Goal: Task Accomplishment & Management: Use online tool/utility

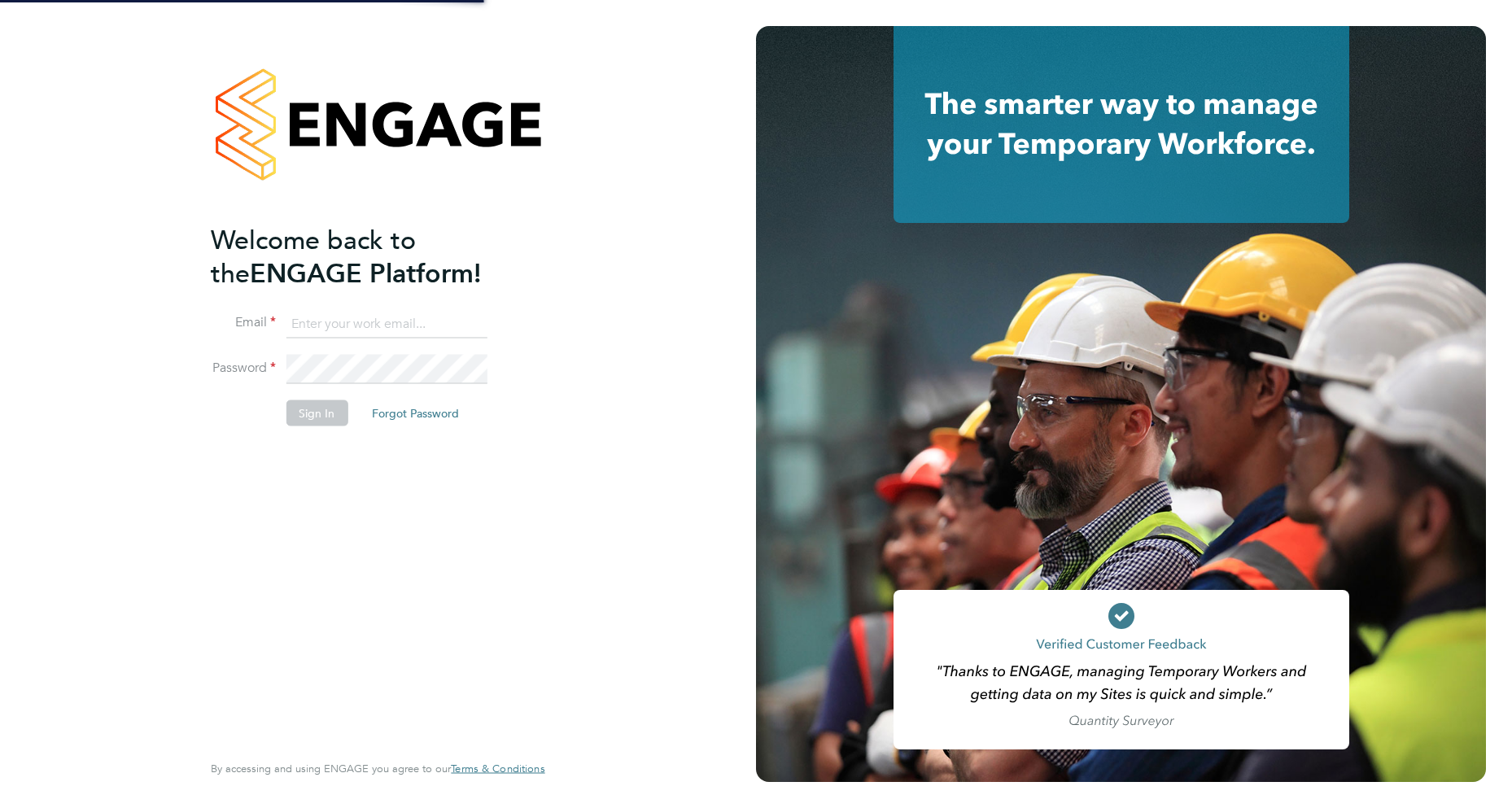
click at [385, 323] on input at bounding box center [386, 324] width 201 height 29
type input "robot.johnny5@randstad.co.uk"
click at [315, 413] on button "Sign In" at bounding box center [317, 413] width 62 height 26
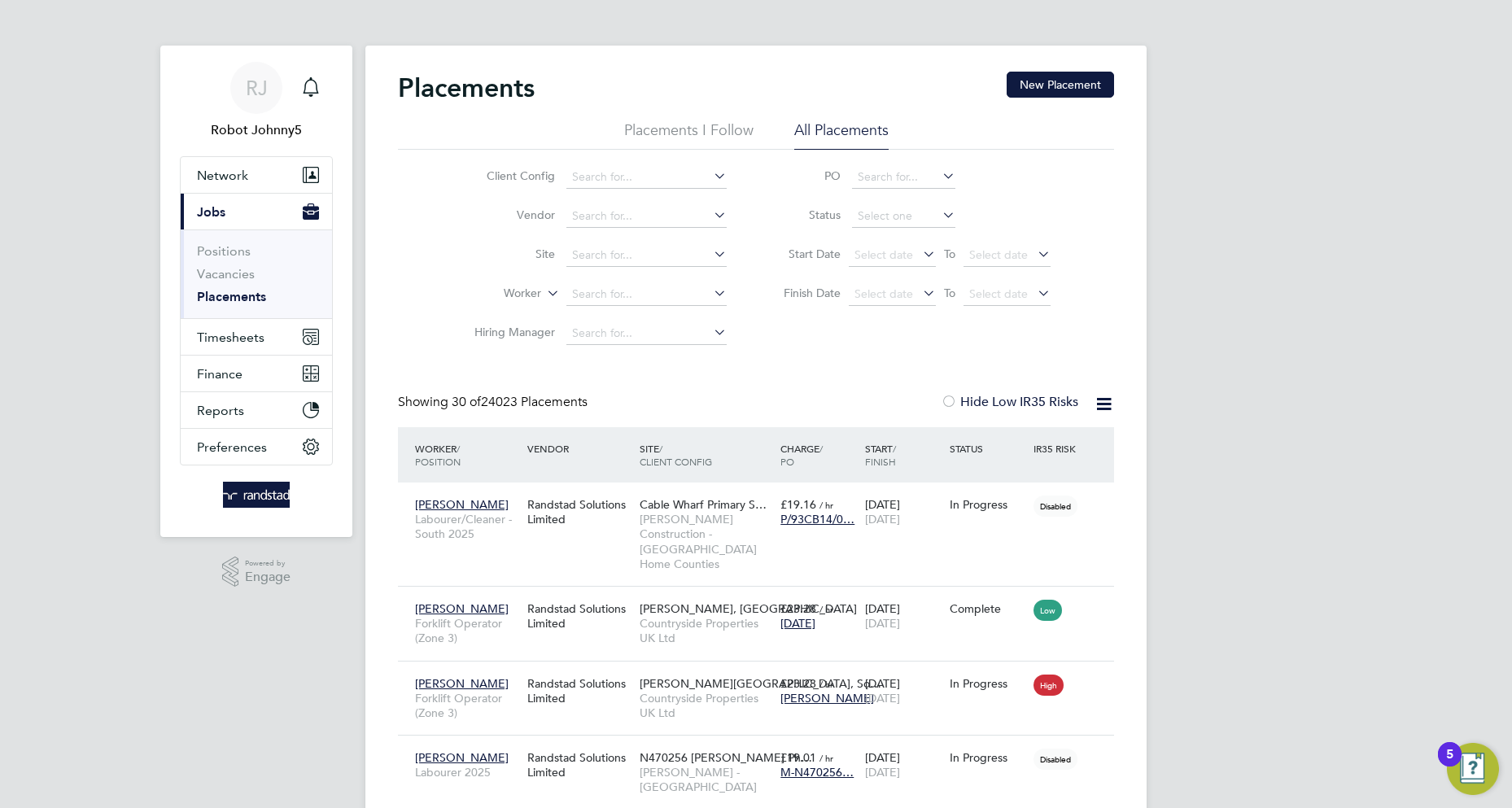
click at [840, 127] on li "All Placements" at bounding box center [841, 135] width 95 height 29
click at [903, 216] on input at bounding box center [903, 216] width 103 height 22
type input "Active"
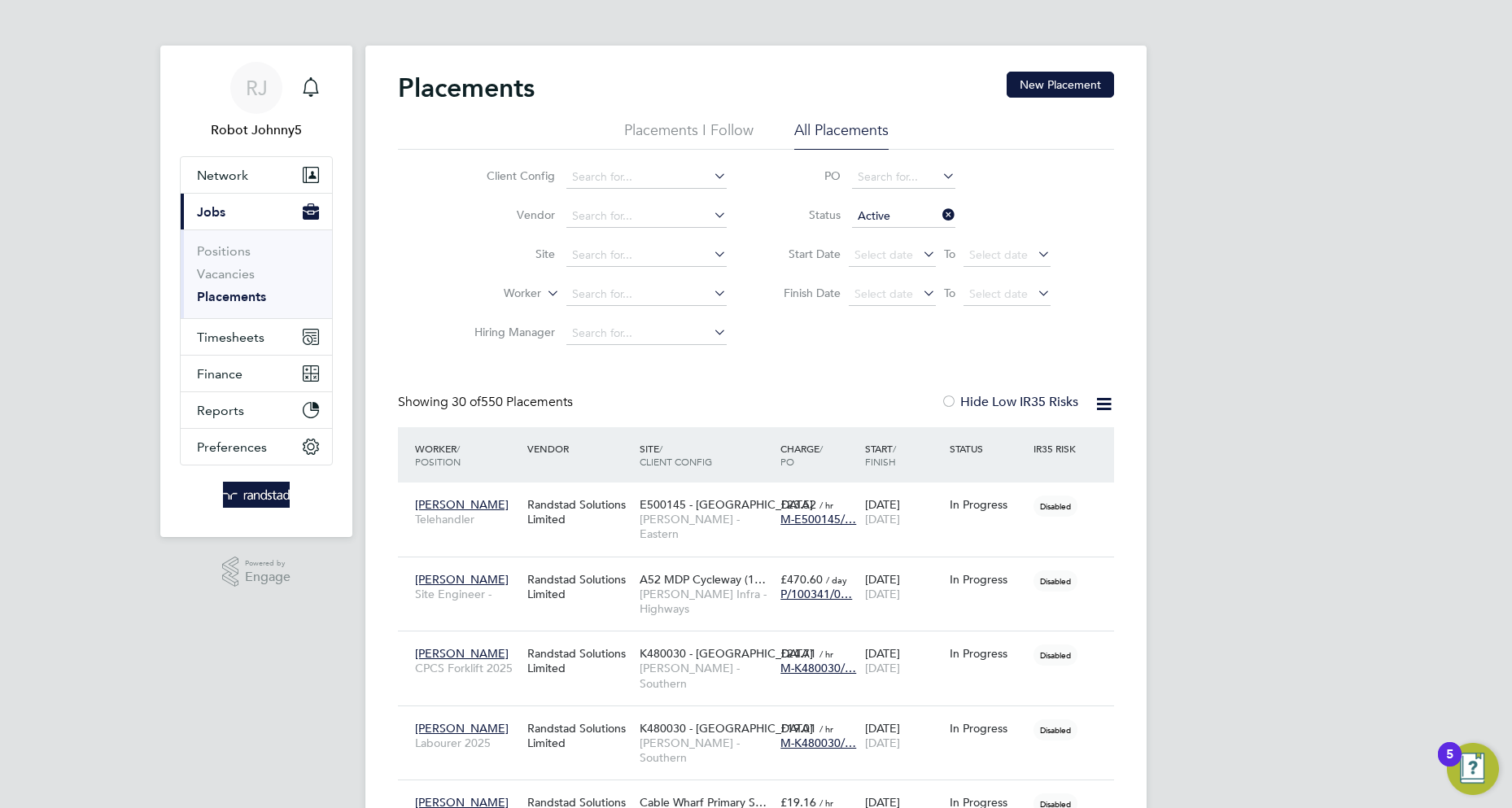
click at [1103, 404] on icon at bounding box center [1104, 404] width 21 height 21
click at [1024, 443] on li "Download Placements Report" at bounding box center [1024, 443] width 173 height 22
